Goal: Find contact information: Find contact information

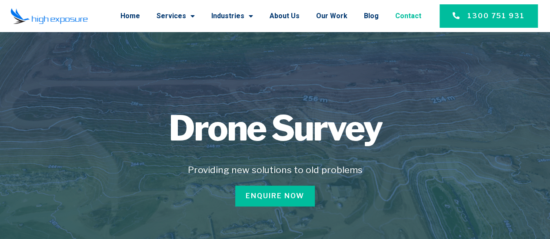
click at [413, 14] on link "Contact" at bounding box center [408, 16] width 26 height 23
click at [404, 16] on link "Contact" at bounding box center [408, 16] width 26 height 23
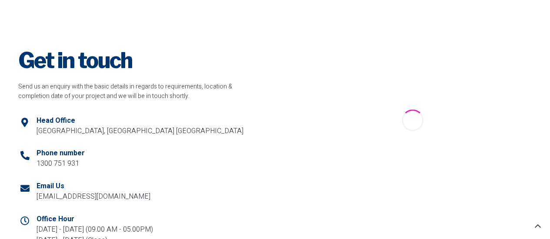
scroll to position [43, 0]
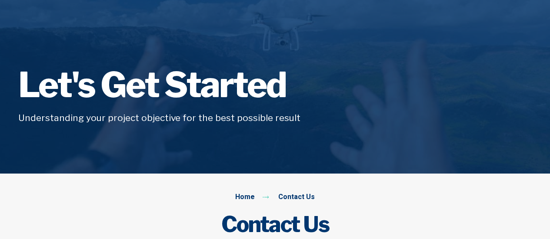
click at [269, 86] on h1 "Let's Get Started" at bounding box center [274, 85] width 513 height 35
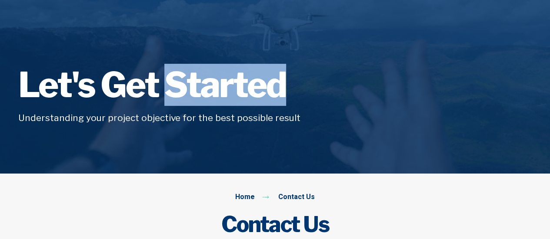
click at [269, 86] on h1 "Let's Get Started" at bounding box center [274, 85] width 513 height 35
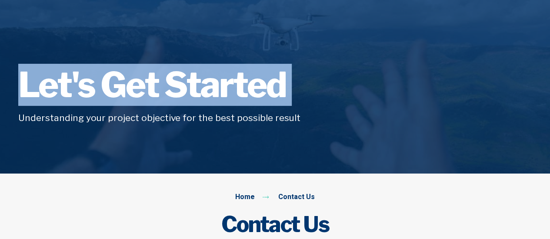
click at [269, 86] on h1 "Let's Get Started" at bounding box center [274, 85] width 513 height 35
click at [354, 102] on h1 "Let's Get Started" at bounding box center [274, 85] width 513 height 35
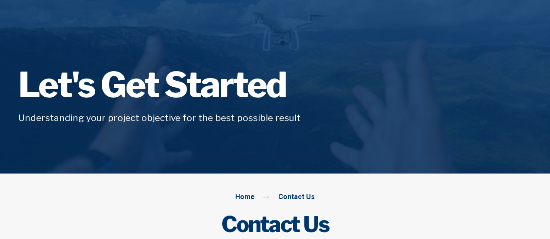
click at [214, 81] on h1 "Let's Get Started" at bounding box center [274, 85] width 513 height 35
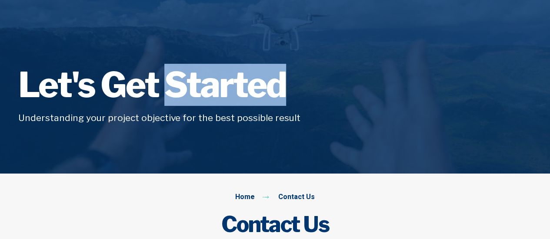
click at [214, 82] on h1 "Let's Get Started" at bounding box center [274, 85] width 513 height 35
click at [215, 82] on h1 "Let's Get Started" at bounding box center [274, 85] width 513 height 35
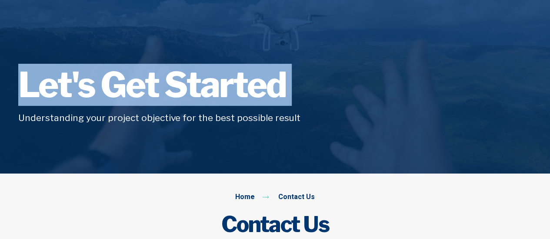
click at [215, 82] on h1 "Let's Get Started" at bounding box center [274, 85] width 513 height 35
click at [215, 83] on h1 "Let's Get Started" at bounding box center [274, 85] width 513 height 35
click at [233, 53] on div "Let's Get Started Understanding your project objective for the best possible re…" at bounding box center [275, 97] width 550 height 94
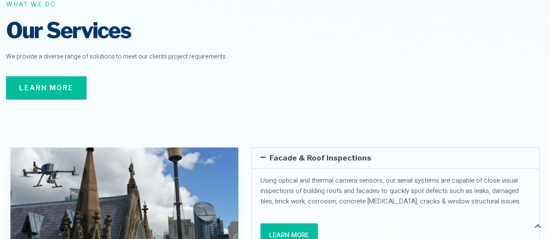
scroll to position [1260, 0]
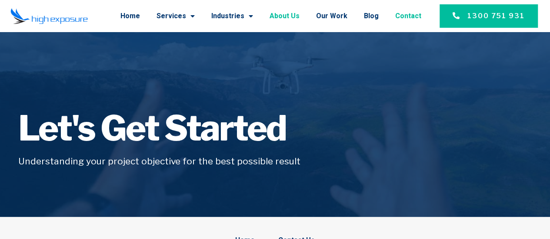
click at [299, 17] on link "About Us" at bounding box center [284, 16] width 30 height 23
click at [288, 19] on link "About Us" at bounding box center [284, 16] width 30 height 23
click at [288, 16] on link "About Us" at bounding box center [284, 16] width 30 height 23
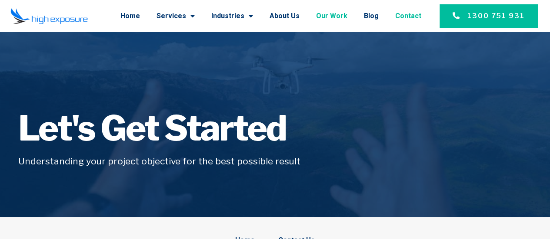
click at [342, 17] on link "Our Work" at bounding box center [331, 16] width 31 height 23
click at [140, 20] on link "Home" at bounding box center [130, 16] width 20 height 23
